Goal: Transaction & Acquisition: Subscribe to service/newsletter

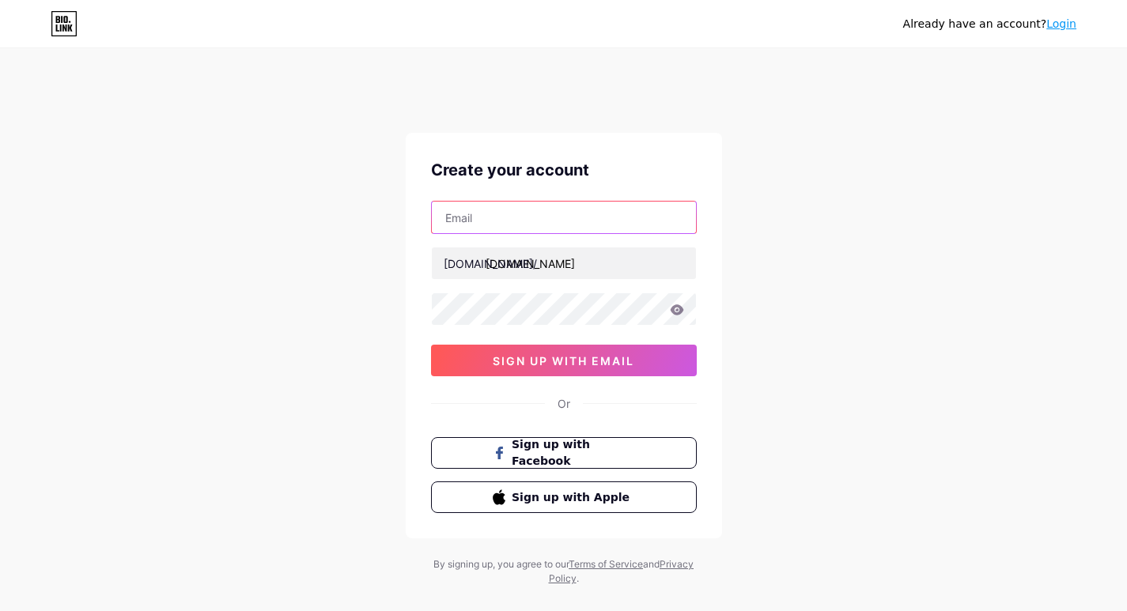
type input "[EMAIL_ADDRESS][DOMAIN_NAME]"
click at [545, 211] on input "text" at bounding box center [564, 218] width 264 height 32
paste input "[EMAIL_ADDRESS][DOMAIN_NAME]"
type input "[EMAIL_ADDRESS][DOMAIN_NAME]"
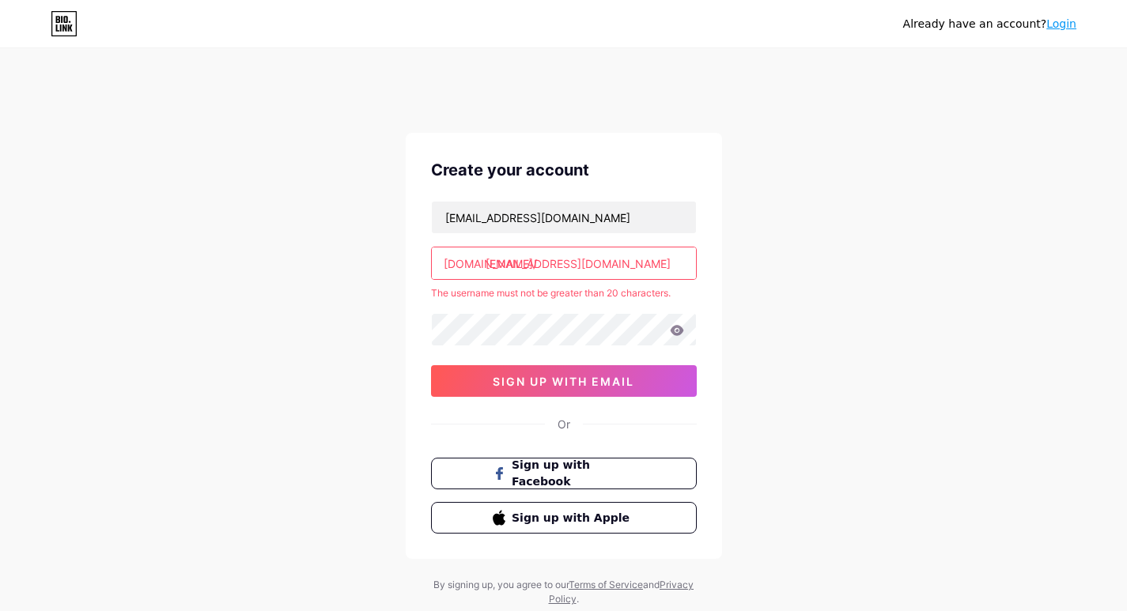
drag, startPoint x: 487, startPoint y: 266, endPoint x: 677, endPoint y: 269, distance: 189.8
click at [677, 269] on input "[EMAIL_ADDRESS][DOMAIN_NAME]" at bounding box center [564, 264] width 264 height 32
paste input "horizonpalliative vets"
click at [578, 265] on input "horizonpalliative vets" at bounding box center [564, 264] width 264 height 32
click at [577, 264] on input "horizonpalliative vets" at bounding box center [564, 264] width 264 height 32
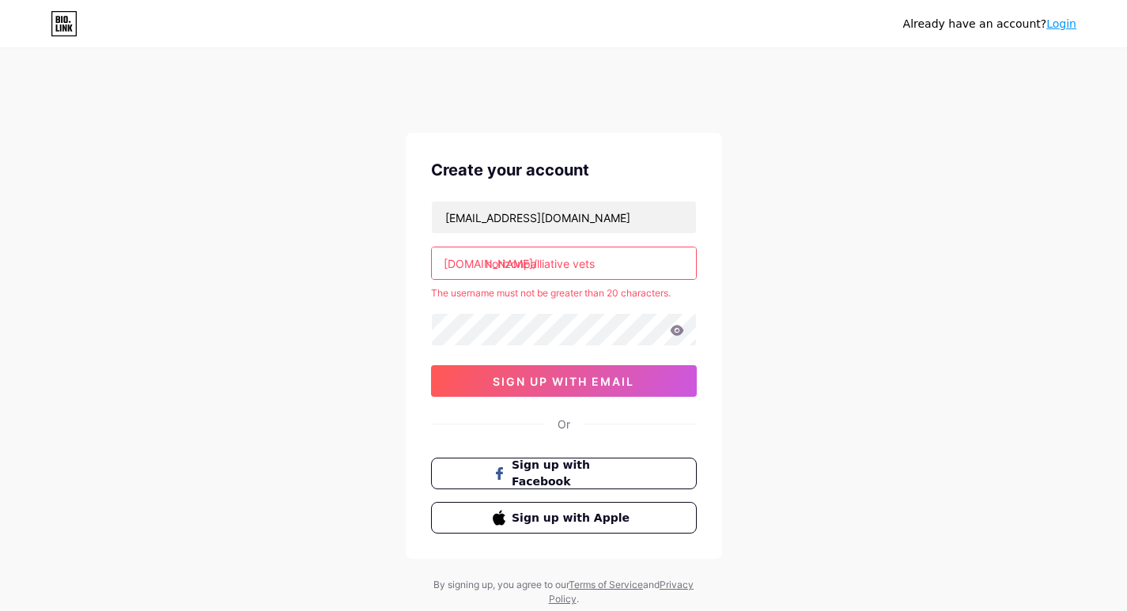
click at [573, 266] on input "horizonpalliative vets" at bounding box center [564, 264] width 264 height 32
click at [618, 269] on input "horizonpalliativevets" at bounding box center [564, 264] width 264 height 32
drag, startPoint x: 569, startPoint y: 264, endPoint x: 600, endPoint y: 263, distance: 31.7
click at [600, 263] on input "horizonpalliativevets" at bounding box center [564, 264] width 264 height 32
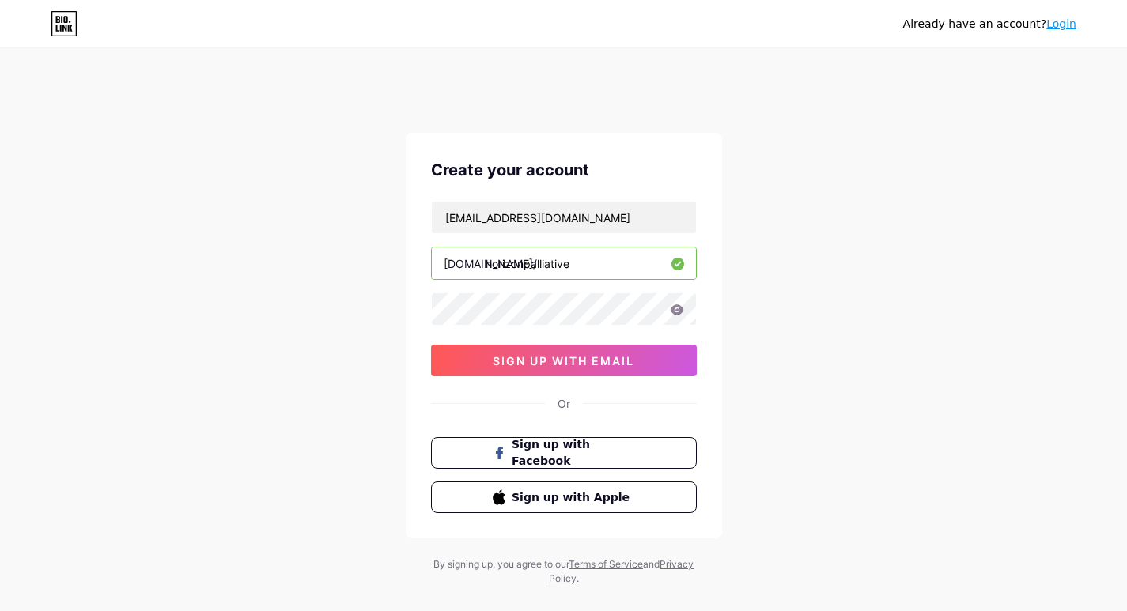
type input "horizonpalliative"
click at [498, 362] on span "sign up with email" at bounding box center [564, 360] width 142 height 13
